Goal: Transaction & Acquisition: Purchase product/service

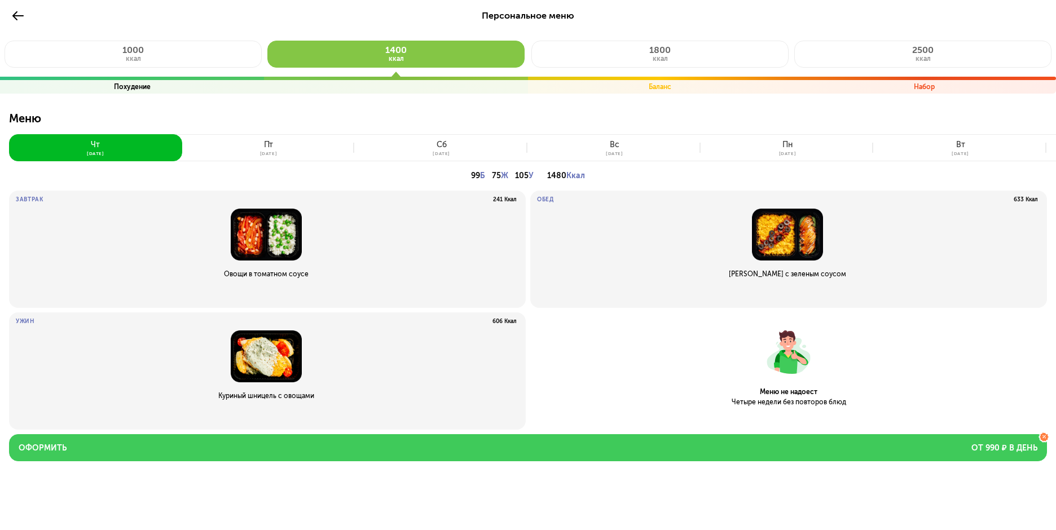
click at [593, 452] on button "Оформить от 990 ₽ в день" at bounding box center [528, 447] width 1038 height 27
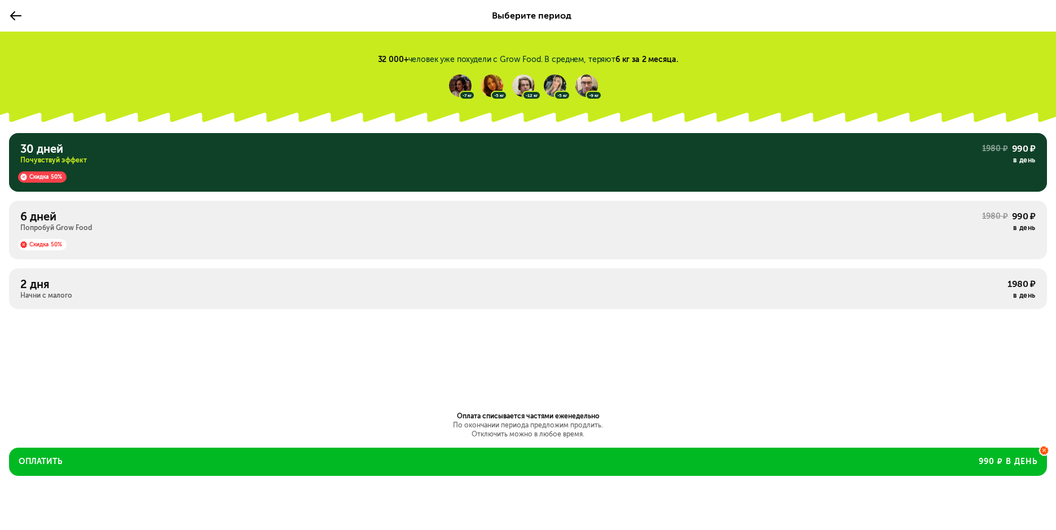
click at [411, 222] on div "6 дней" at bounding box center [500, 217] width 961 height 14
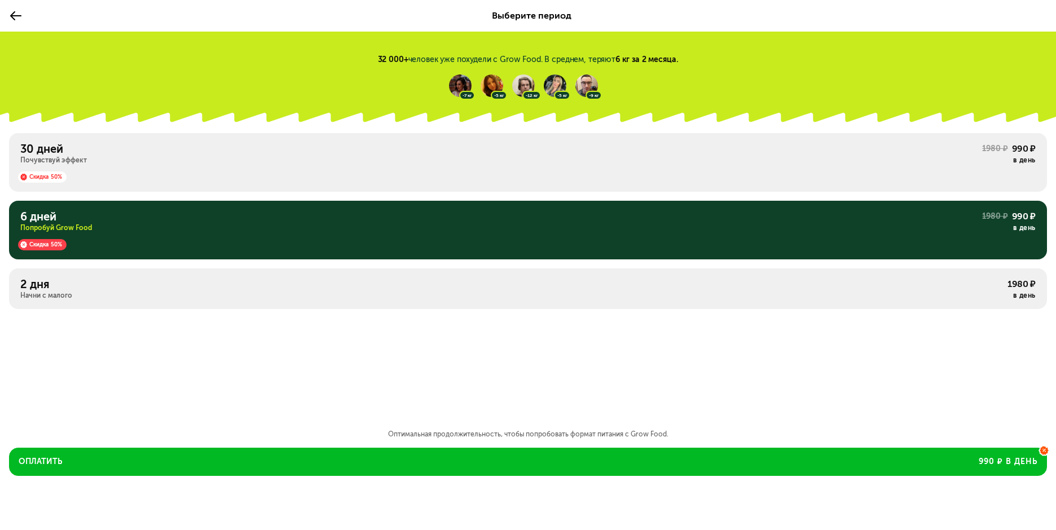
click at [5, 12] on div "Выберите период" at bounding box center [528, 16] width 1056 height 32
click at [14, 17] on icon at bounding box center [16, 16] width 14 height 14
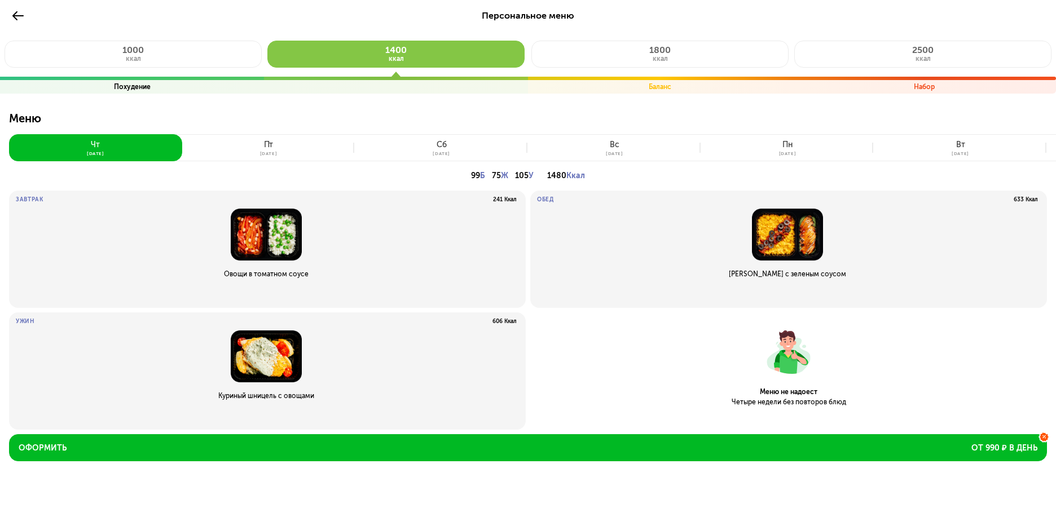
click at [275, 149] on button "[DATE]" at bounding box center [268, 147] width 173 height 27
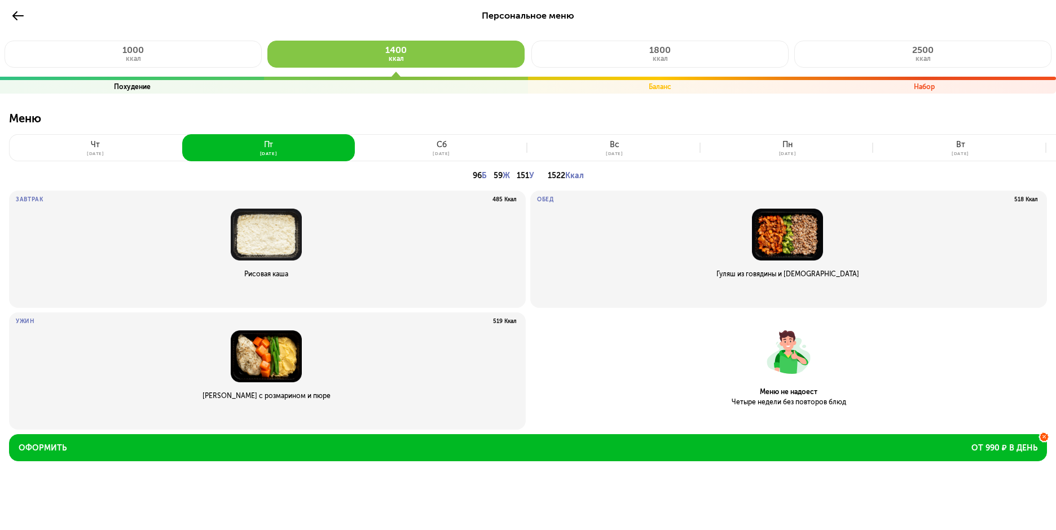
click at [414, 149] on button "[DATE]" at bounding box center [441, 147] width 173 height 27
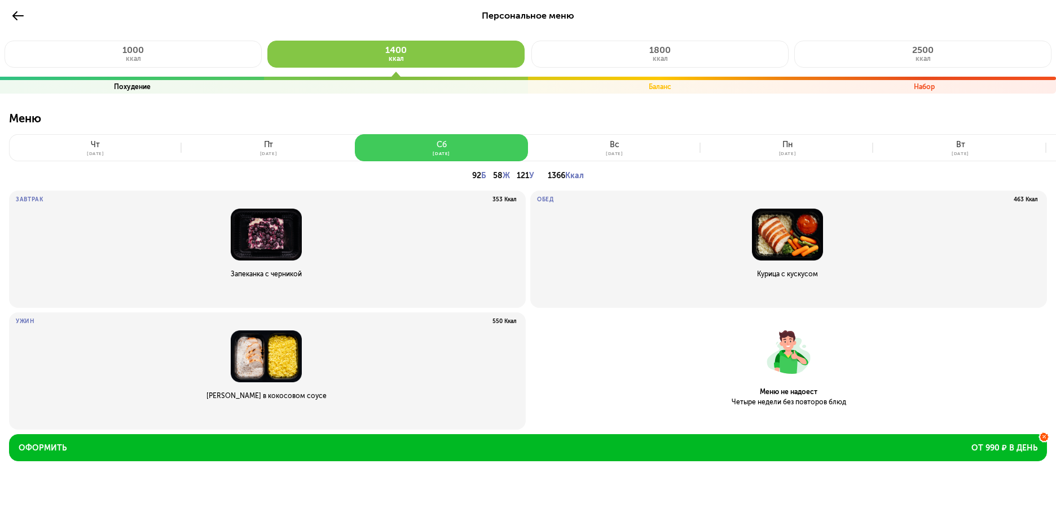
click at [414, 149] on button "[DATE]" at bounding box center [441, 147] width 173 height 27
click at [641, 139] on button "[DATE]" at bounding box center [614, 147] width 173 height 27
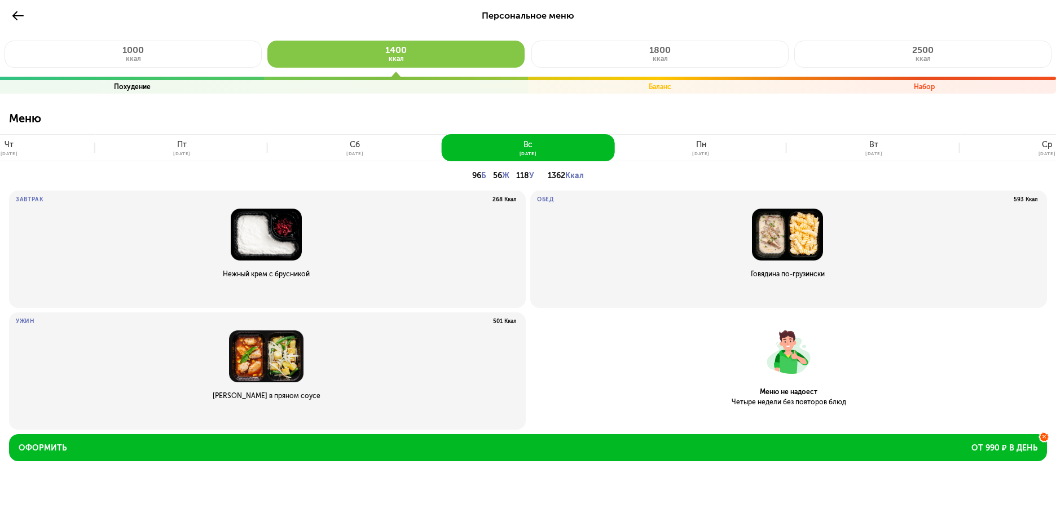
click at [706, 148] on button "[DATE]" at bounding box center [700, 147] width 173 height 27
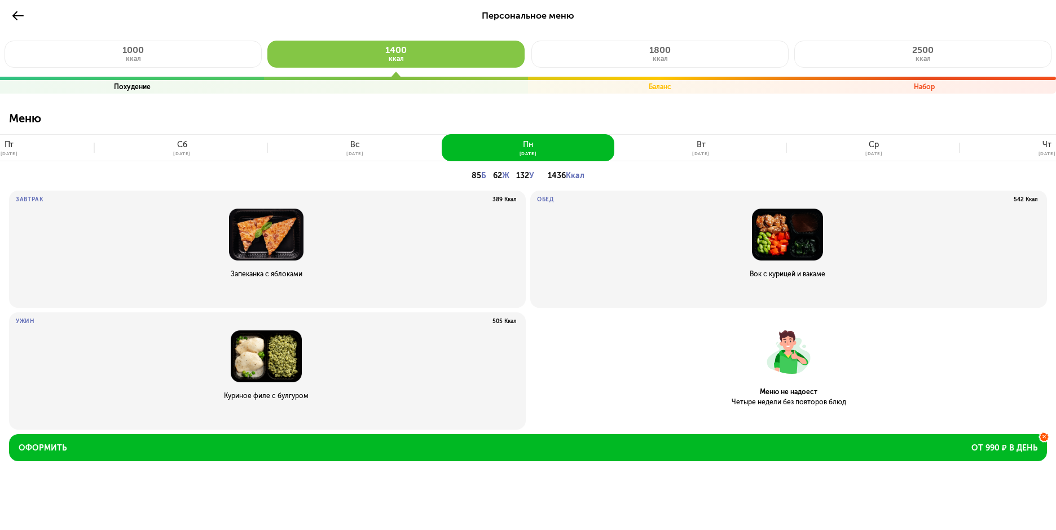
click at [731, 155] on button "[DATE]" at bounding box center [700, 147] width 173 height 27
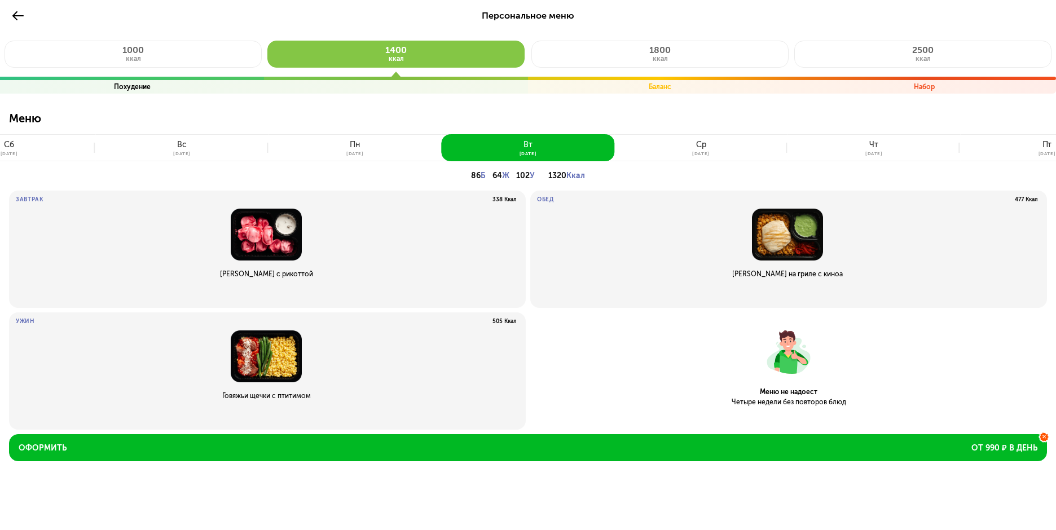
click at [724, 155] on button "[DATE]" at bounding box center [700, 147] width 173 height 27
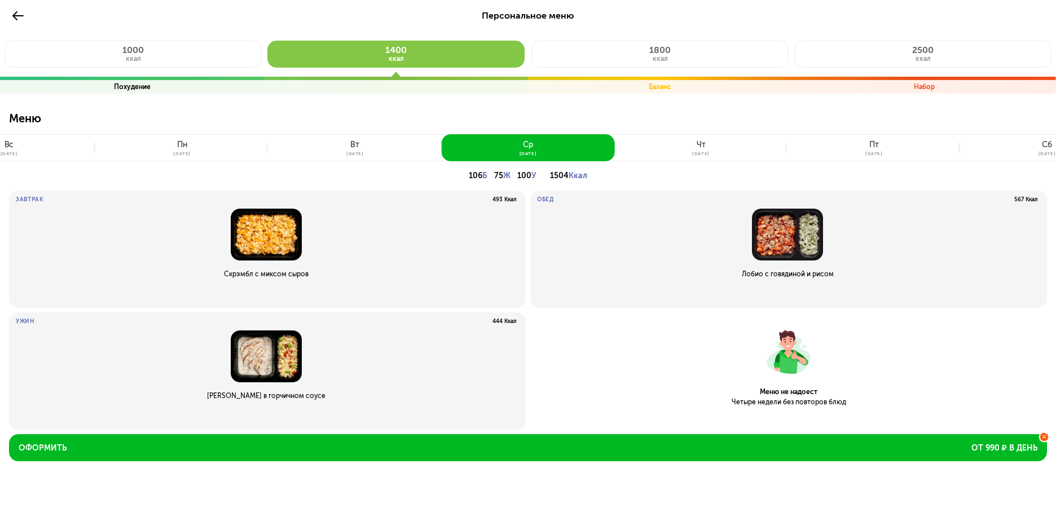
click at [802, 154] on button "[DATE]" at bounding box center [873, 147] width 173 height 27
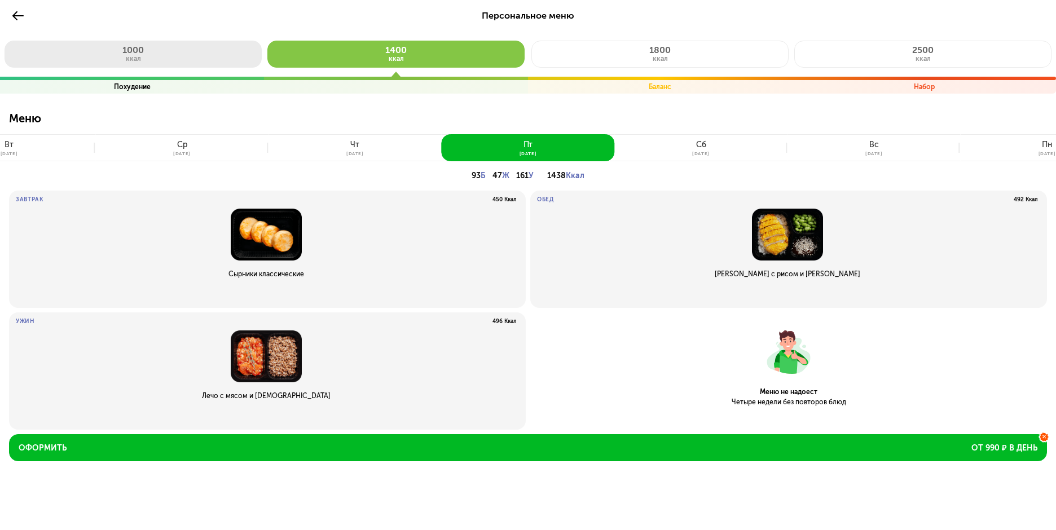
click at [175, 58] on button "1000 ккал" at bounding box center [133, 54] width 257 height 27
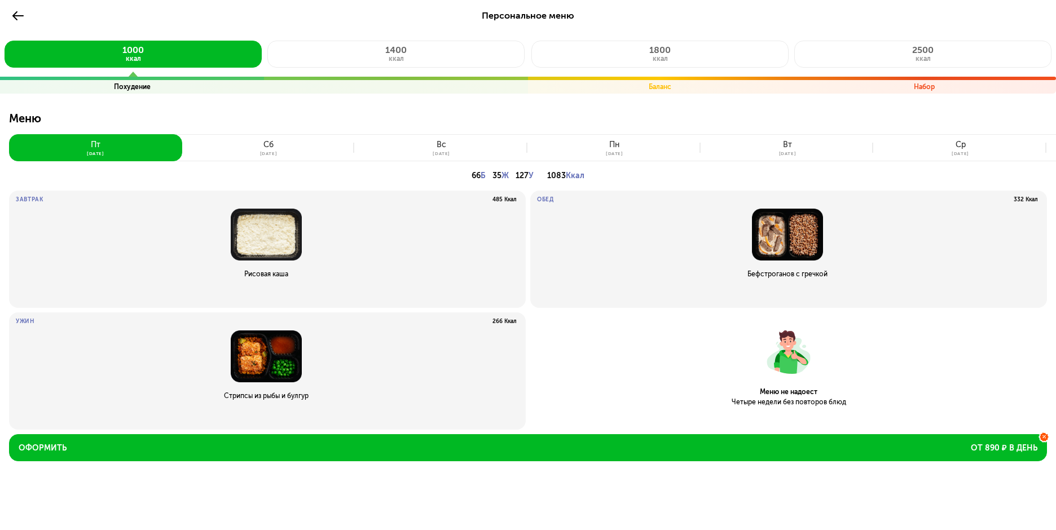
click at [270, 153] on div "[DATE]" at bounding box center [268, 153] width 17 height 5
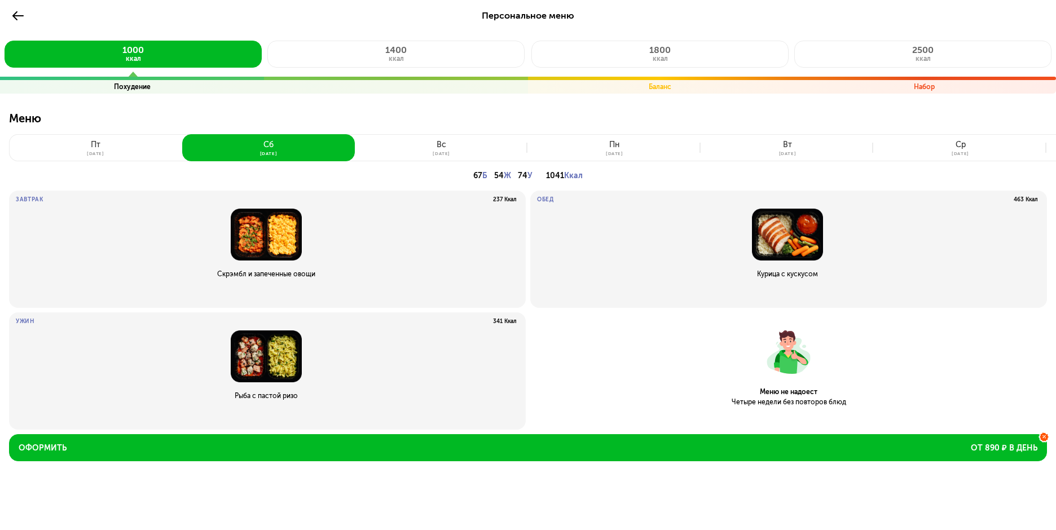
click at [403, 153] on button "[DATE]" at bounding box center [441, 147] width 173 height 27
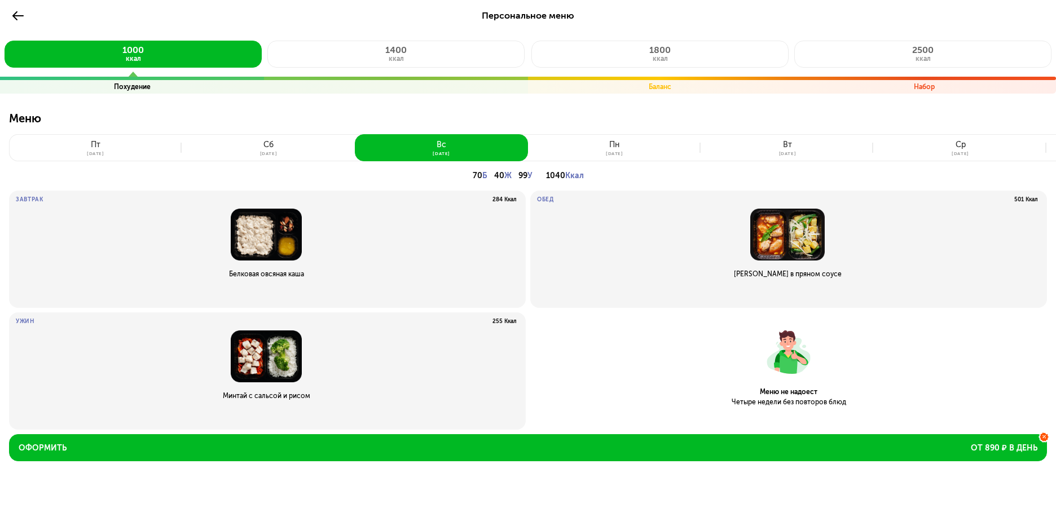
click at [607, 149] on button "[DATE]" at bounding box center [614, 147] width 173 height 27
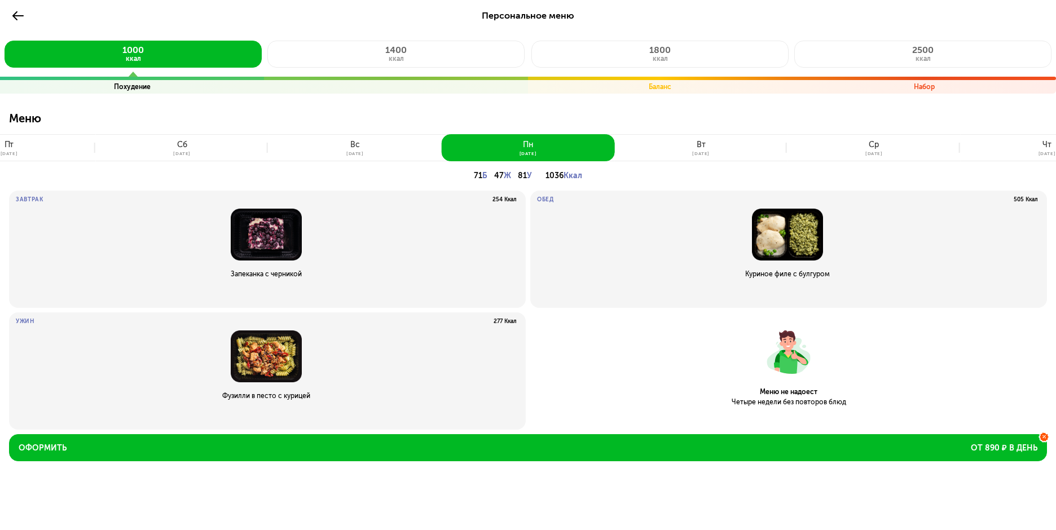
click at [692, 153] on div "[DATE]" at bounding box center [700, 153] width 17 height 5
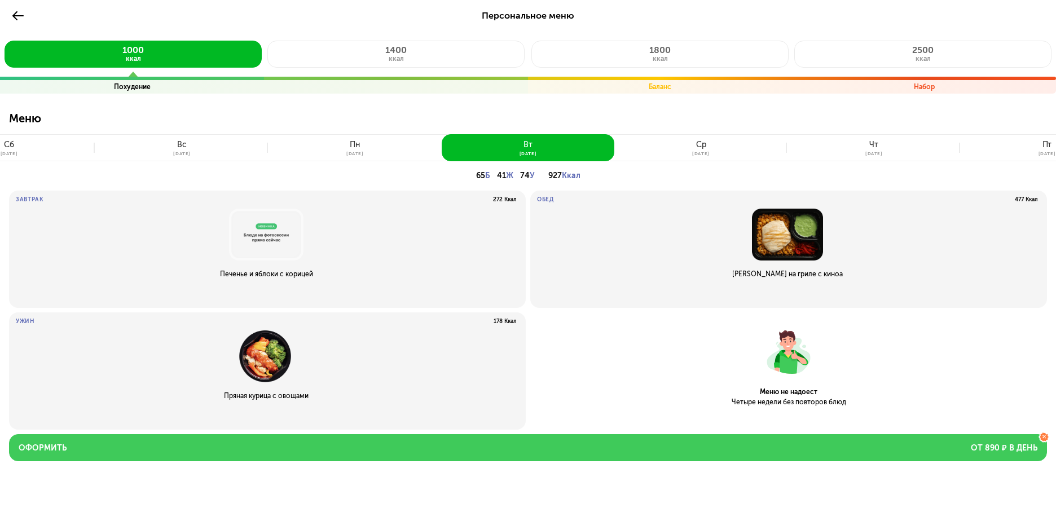
click at [219, 442] on button "Оформить от 890 ₽ в день" at bounding box center [528, 447] width 1038 height 27
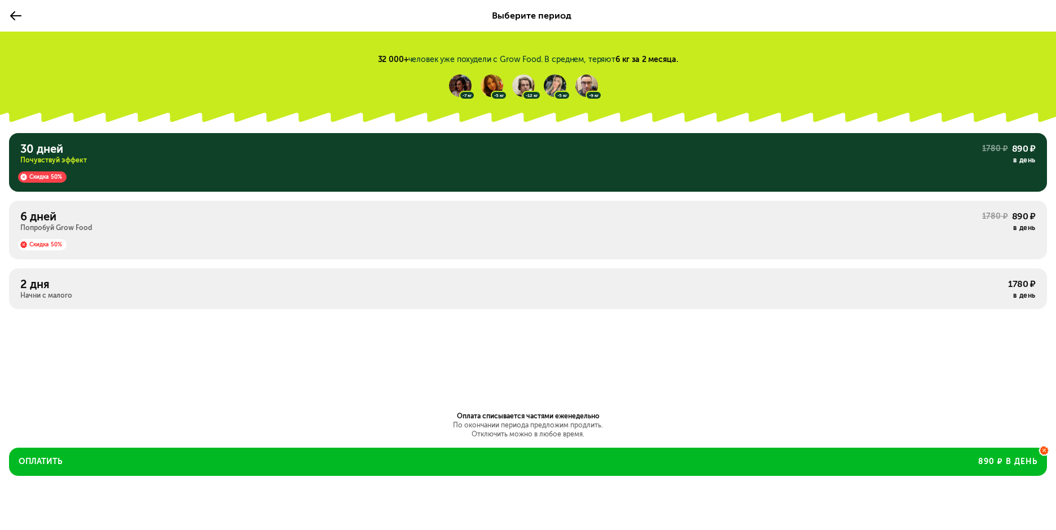
click at [311, 234] on div "Скидка 50%" at bounding box center [527, 241] width 1015 height 18
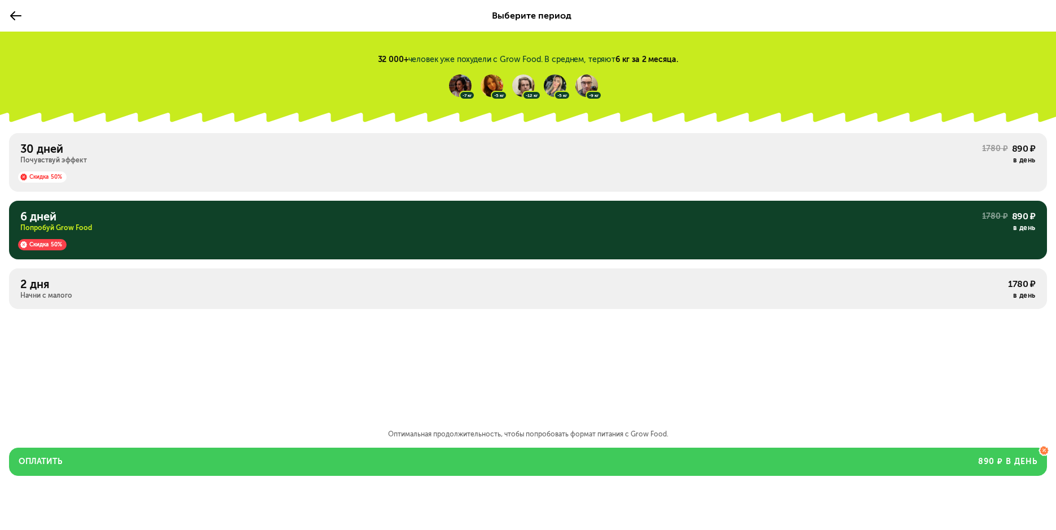
click at [253, 458] on button "Оплатить 890 ₽ в день" at bounding box center [528, 462] width 1038 height 28
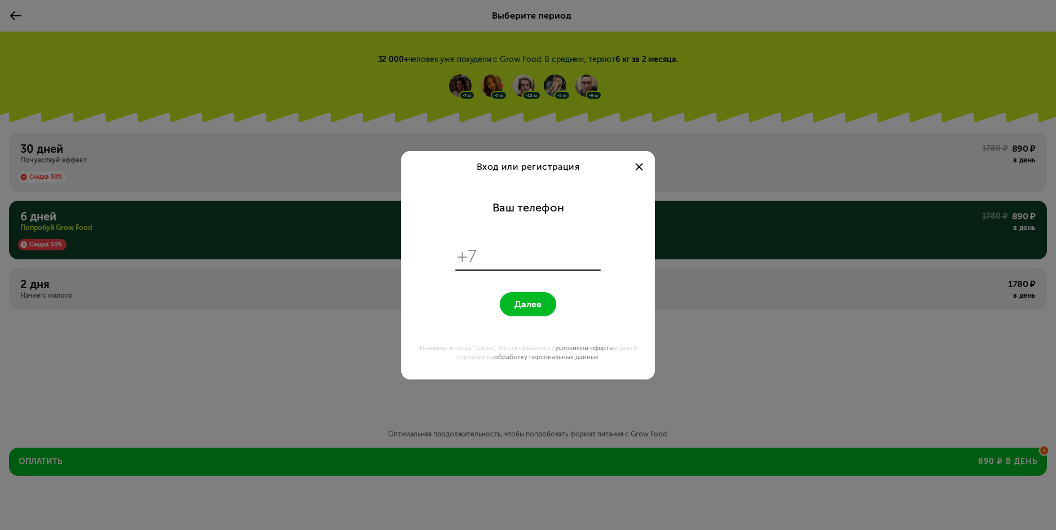
click at [639, 166] on span at bounding box center [638, 166] width 7 height 7
